Goal: Task Accomplishment & Management: Complete application form

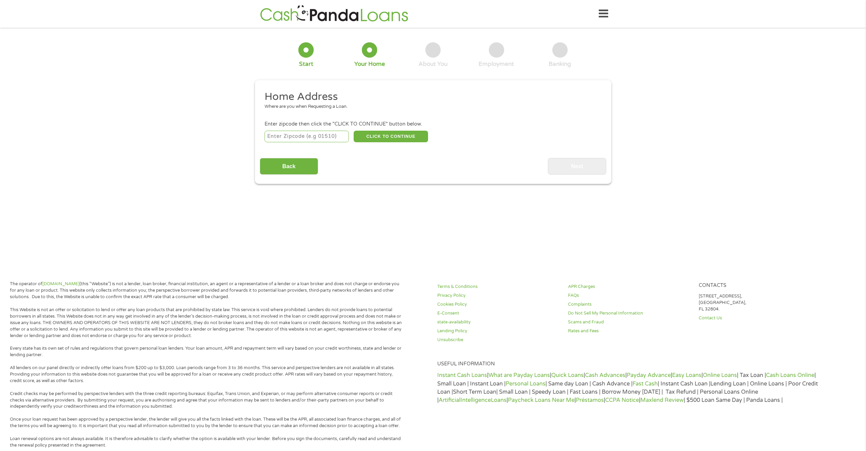
click at [316, 138] on input "number" at bounding box center [307, 137] width 84 height 12
type input "54615"
click at [401, 138] on button "CLICK TO CONTINUE" at bounding box center [391, 137] width 74 height 12
type input "54615"
type input "[GEOGRAPHIC_DATA]"
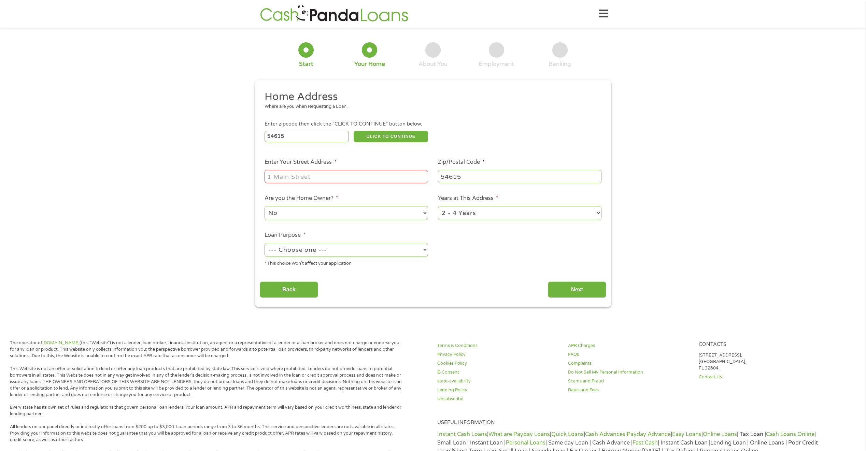
click at [341, 176] on input "Enter Your Street Address *" at bounding box center [347, 176] width 164 height 13
type input "W9027 Low Cloud Rd"
click at [412, 253] on select "--- Choose one --- Pay Bills Debt Consolidation Home Improvement Major Purchase…" at bounding box center [347, 250] width 164 height 14
select select "other"
click at [265, 243] on select "--- Choose one --- Pay Bills Debt Consolidation Home Improvement Major Purchase…" at bounding box center [347, 250] width 164 height 14
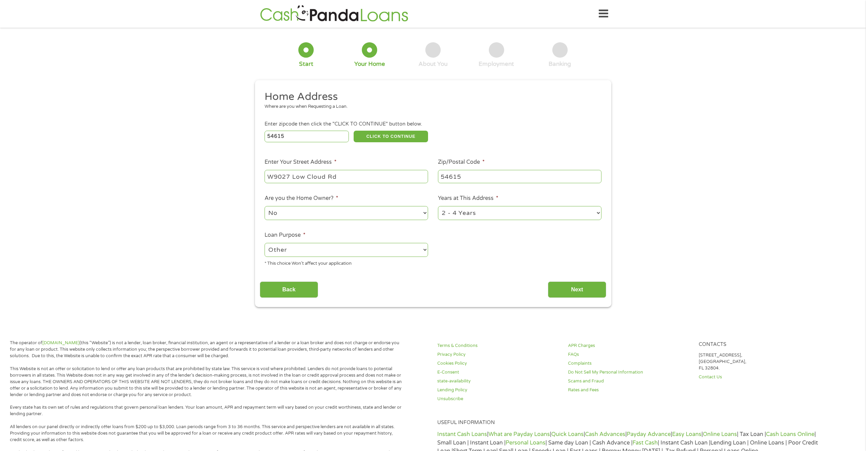
click at [596, 213] on select "1 Year or less 1 - 2 Years 2 - 4 Years Over 4 Years" at bounding box center [520, 213] width 164 height 14
select select "60months"
click at [438, 206] on select "1 Year or less 1 - 2 Years 2 - 4 Years Over 4 Years" at bounding box center [520, 213] width 164 height 14
click at [574, 290] on input "Next" at bounding box center [577, 290] width 58 height 17
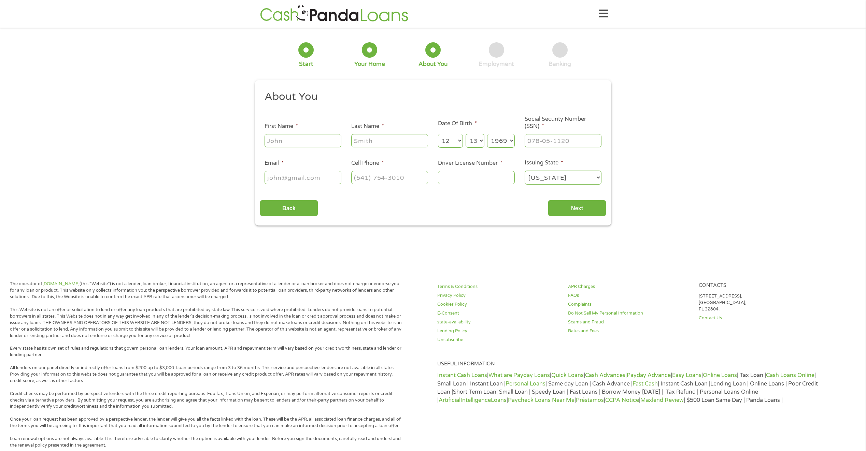
scroll to position [3, 3]
click at [320, 141] on input "First Name *" at bounding box center [303, 140] width 77 height 13
type input "[PERSON_NAME]"
type input "Miner"
type input "[EMAIL_ADDRESS][DOMAIN_NAME]"
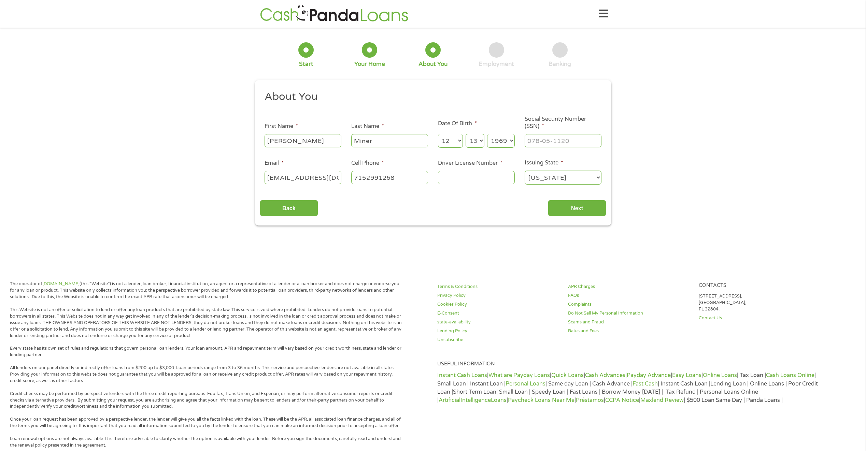
type input "[PHONE_NUMBER]"
click at [551, 149] on ul "About You This field is hidden when viewing the form Title * --- Choose one ---…" at bounding box center [433, 140] width 347 height 101
click at [547, 142] on input "___-__-____" at bounding box center [563, 140] width 77 height 13
type input "556-17-4484"
click at [457, 177] on input "Driver License Number *" at bounding box center [476, 177] width 77 height 13
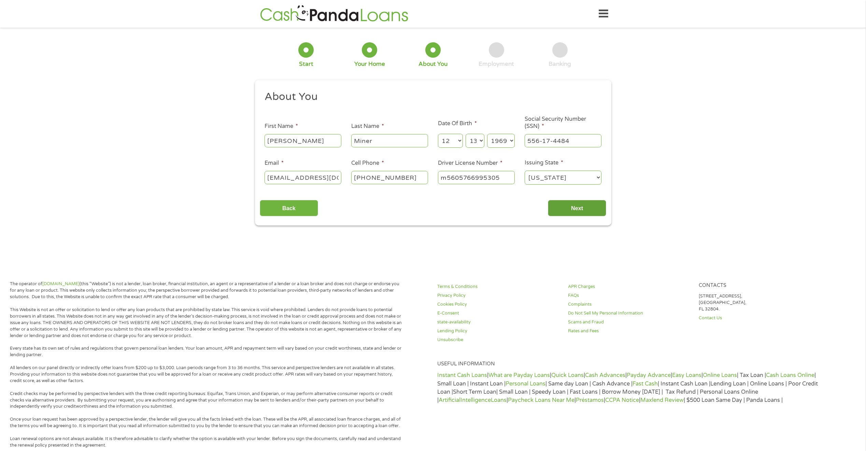
type input "m5605766995305"
click at [575, 212] on input "Next" at bounding box center [577, 208] width 58 height 17
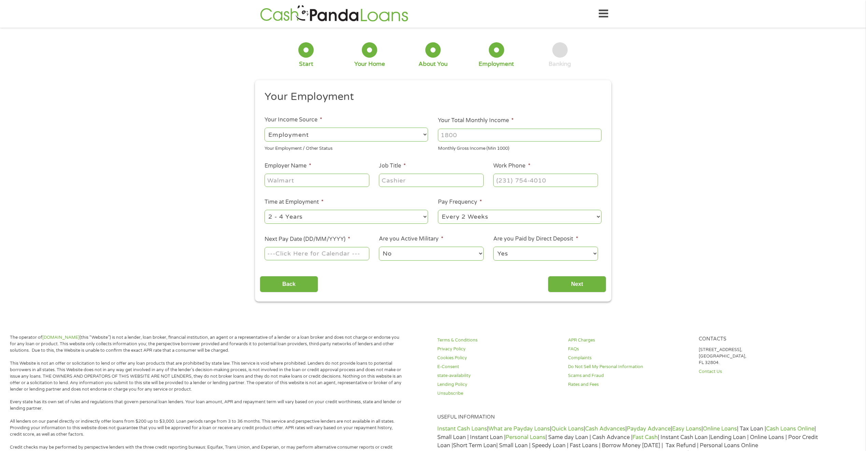
click at [350, 174] on input "Employer Name *" at bounding box center [317, 180] width 104 height 13
type input "Ho-Chunk Nation"
click at [391, 178] on input "Job Title *" at bounding box center [431, 180] width 104 height 13
type input "Lead Cook"
click at [553, 180] on input "(___) ___-____" at bounding box center [545, 180] width 104 height 13
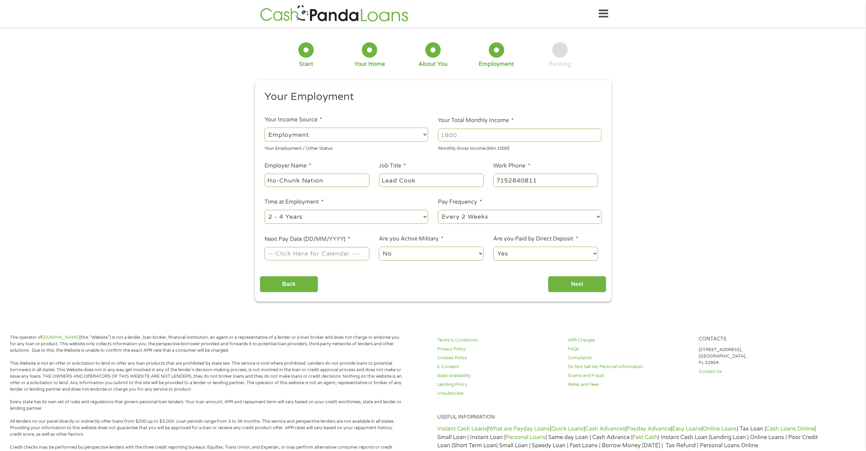
type input "[PHONE_NUMBER]"
click at [596, 216] on select "--- Choose one --- Every 2 Weeks Every Week Monthly Semi-Monthly" at bounding box center [520, 217] width 164 height 14
select select "weekly"
click at [438, 210] on select "--- Choose one --- Every 2 Weeks Every Week Monthly Semi-Monthly" at bounding box center [520, 217] width 164 height 14
click at [345, 256] on input "Next Pay Date (DD/MM/YYYY) *" at bounding box center [317, 253] width 104 height 13
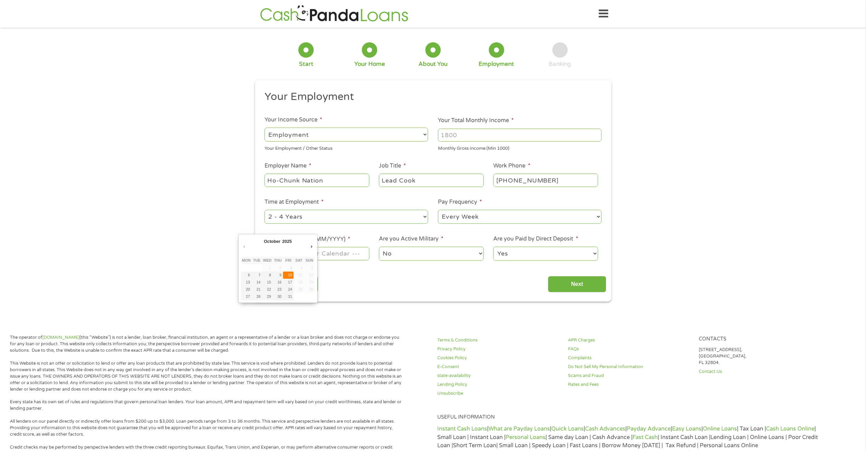
type input "[DATE]"
click at [433, 252] on select "No Yes" at bounding box center [431, 254] width 104 height 14
click at [379, 247] on select "No Yes" at bounding box center [431, 254] width 104 height 14
drag, startPoint x: 595, startPoint y: 252, endPoint x: 563, endPoint y: 257, distance: 32.4
click at [595, 252] on select "Yes No" at bounding box center [545, 254] width 104 height 14
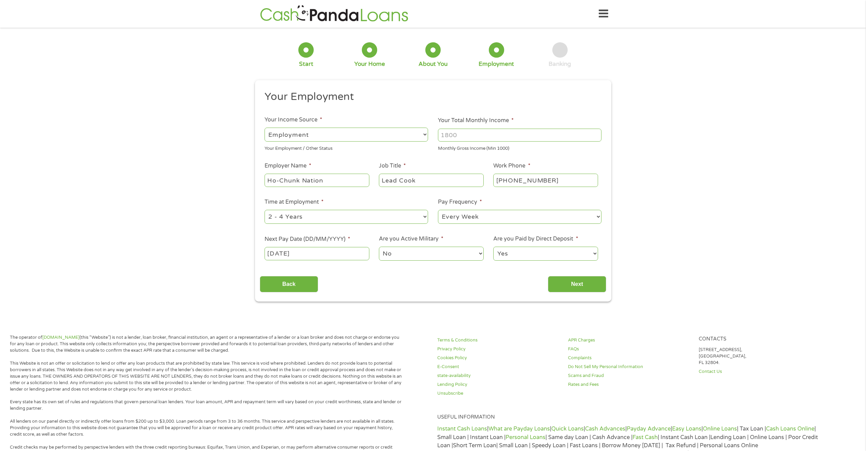
click at [493, 247] on select "Yes No" at bounding box center [545, 254] width 104 height 14
click at [581, 287] on input "Next" at bounding box center [577, 284] width 58 height 17
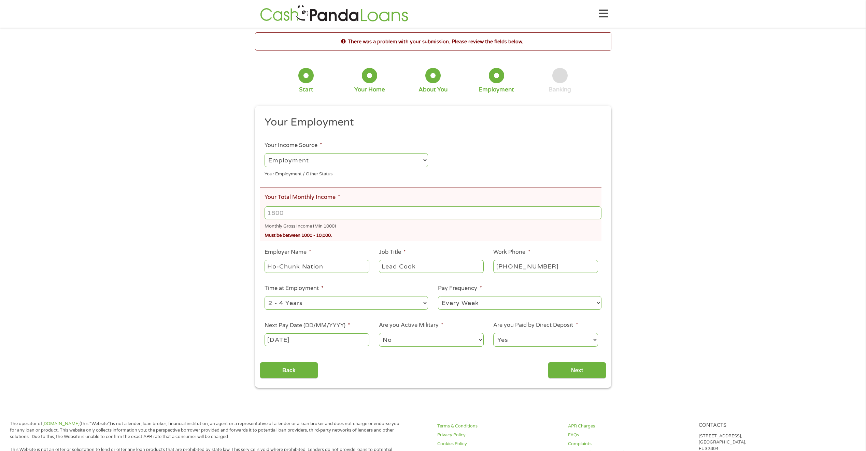
click at [308, 213] on input "Your Total Monthly Income *" at bounding box center [433, 213] width 337 height 13
type input "1800"
click at [578, 369] on input "Next" at bounding box center [577, 370] width 58 height 17
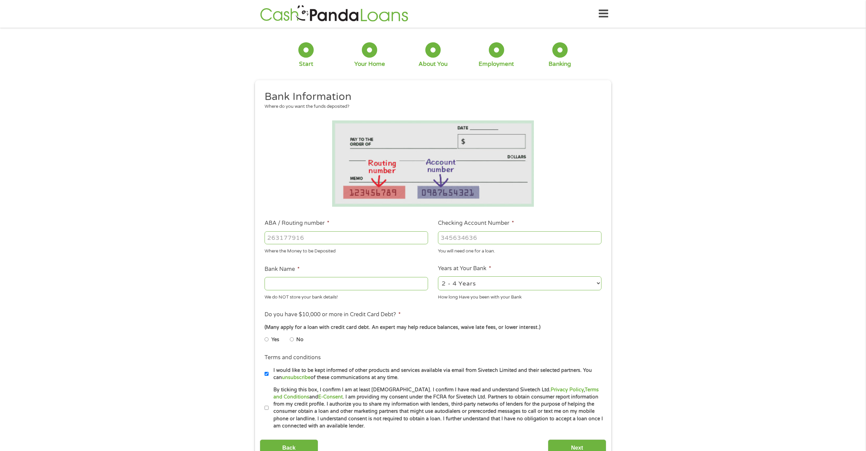
click at [333, 239] on input "ABA / Routing number *" at bounding box center [347, 238] width 164 height 13
type input "075906032"
type input "BLACK RIVER COUNTRY BANK"
type input "075906032"
click at [456, 240] on input "Checking Account Number *" at bounding box center [520, 238] width 164 height 13
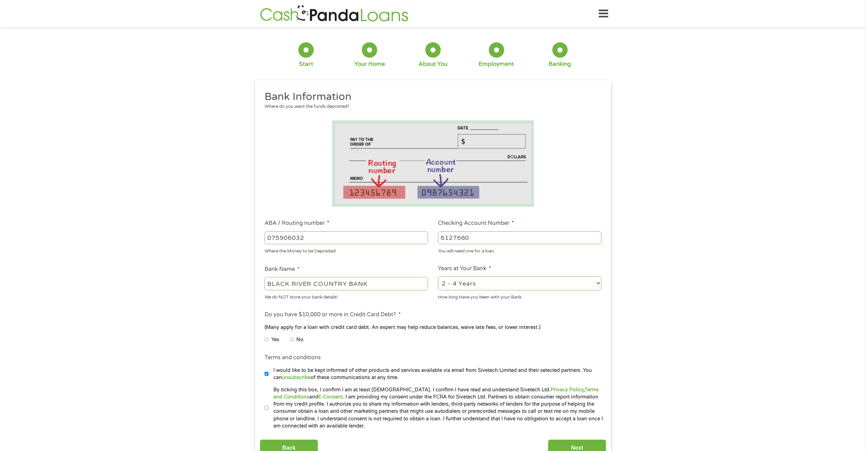
type input "6127660"
click at [600, 283] on select "2 - 4 Years 6 - 12 Months 1 - 2 Years Over 4 Years" at bounding box center [520, 284] width 164 height 14
select select "60months"
click at [438, 277] on select "2 - 4 Years 6 - 12 Months 1 - 2 Years Over 4 Years" at bounding box center [520, 284] width 164 height 14
click at [293, 338] on input "No" at bounding box center [292, 339] width 4 height 11
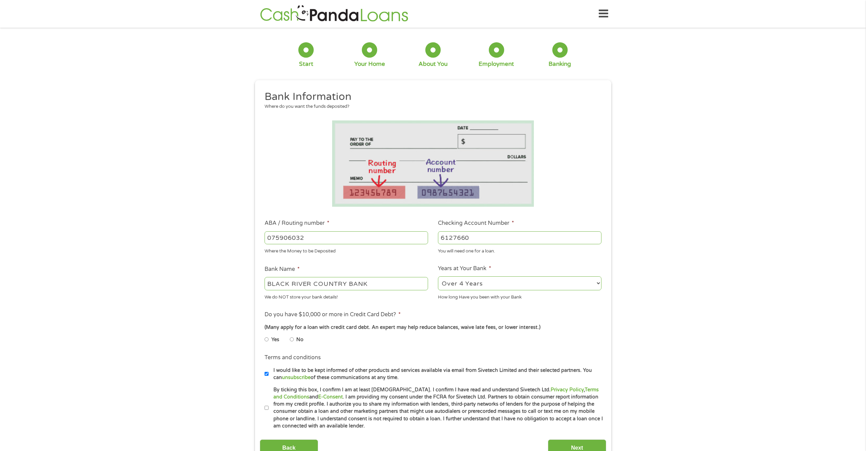
radio input "true"
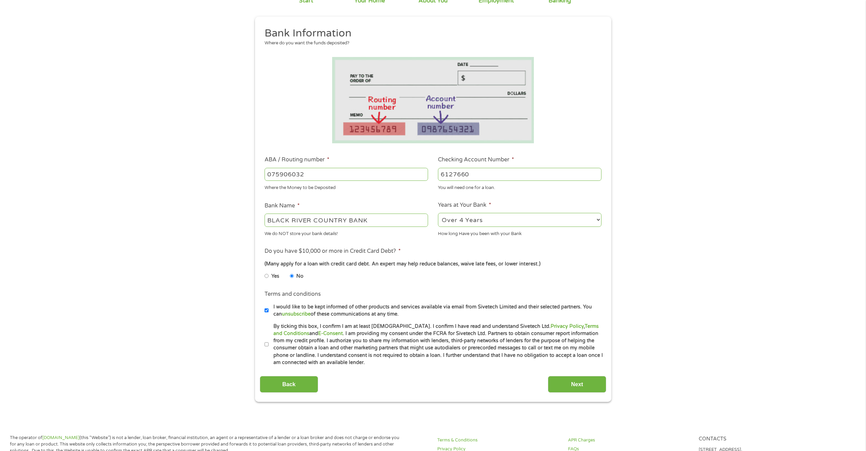
scroll to position [102, 0]
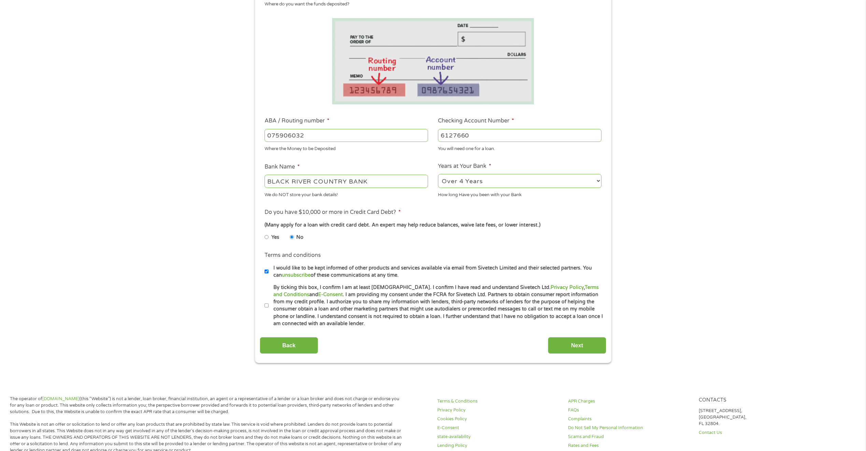
click at [267, 271] on input "I would like to be kept informed of other products and services available via e…" at bounding box center [267, 271] width 4 height 11
checkbox input "false"
click at [266, 306] on input "By ticking this box, I confirm I am at least [DEMOGRAPHIC_DATA]. I confirm I ha…" at bounding box center [267, 305] width 4 height 11
checkbox input "true"
click at [568, 349] on input "Next" at bounding box center [577, 345] width 58 height 17
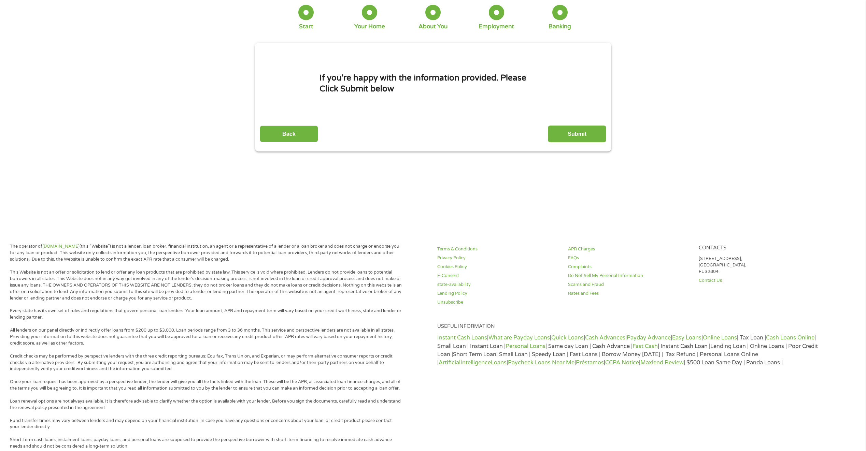
scroll to position [0, 0]
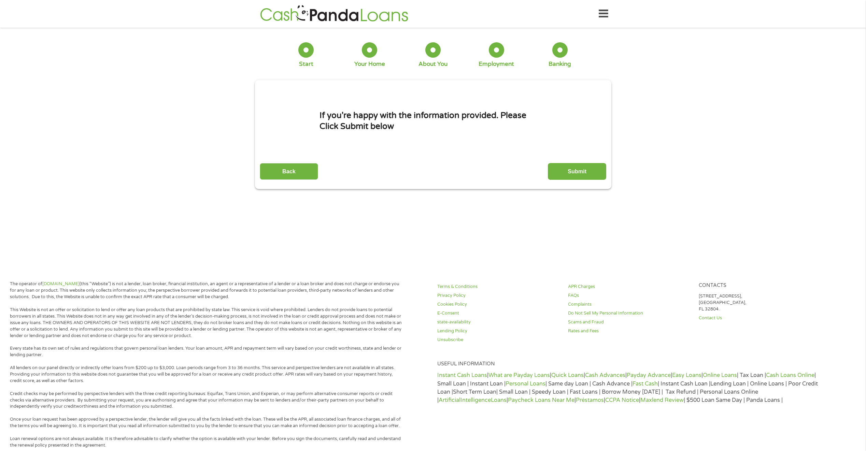
click at [574, 170] on input "Submit" at bounding box center [577, 171] width 58 height 17
